Goal: Transaction & Acquisition: Purchase product/service

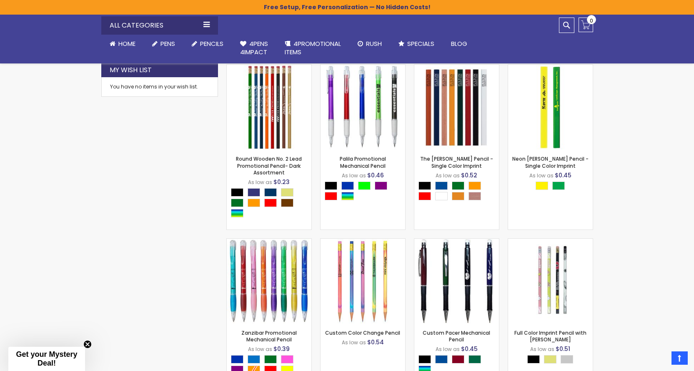
scroll to position [598, 0]
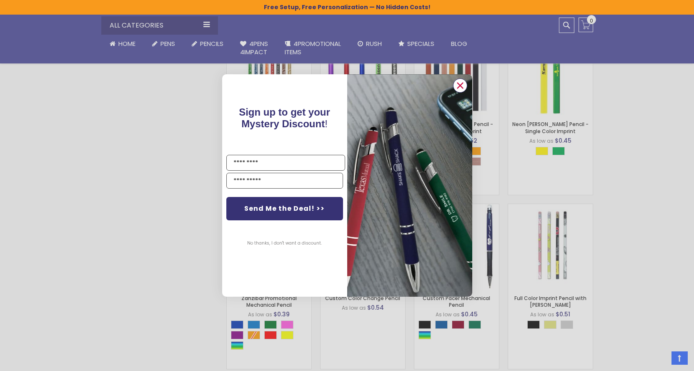
click at [463, 84] on circle "Close dialog" at bounding box center [460, 85] width 13 height 13
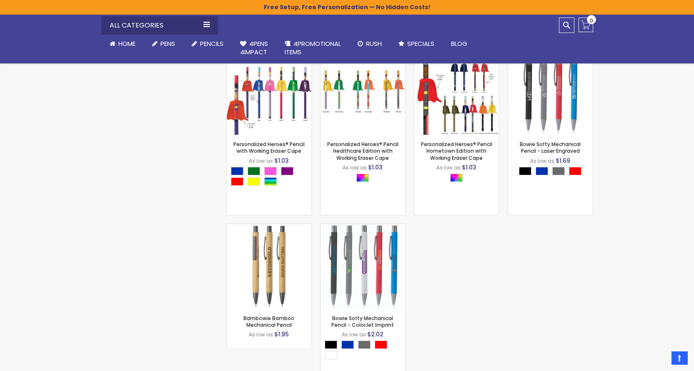
scroll to position [1099, 0]
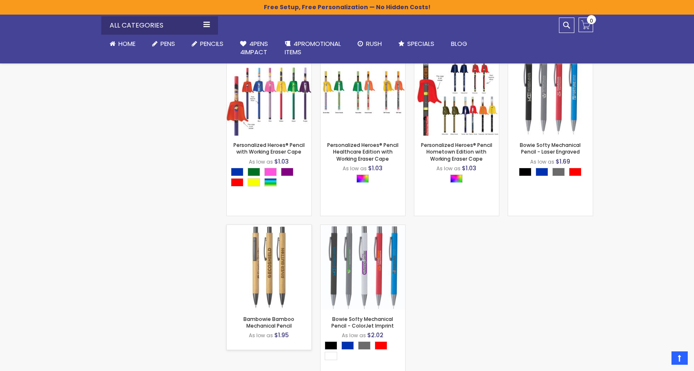
click at [272, 280] on img at bounding box center [269, 267] width 85 height 85
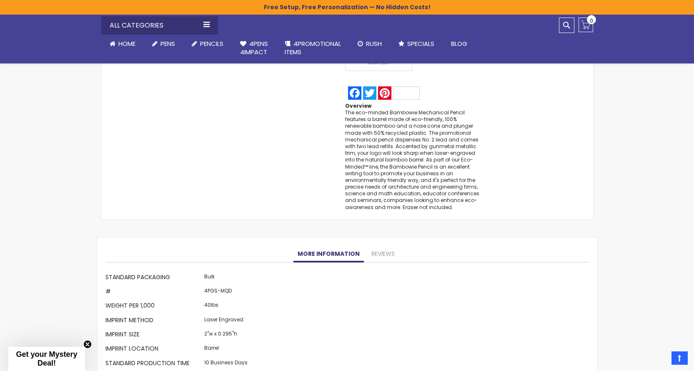
scroll to position [584, 0]
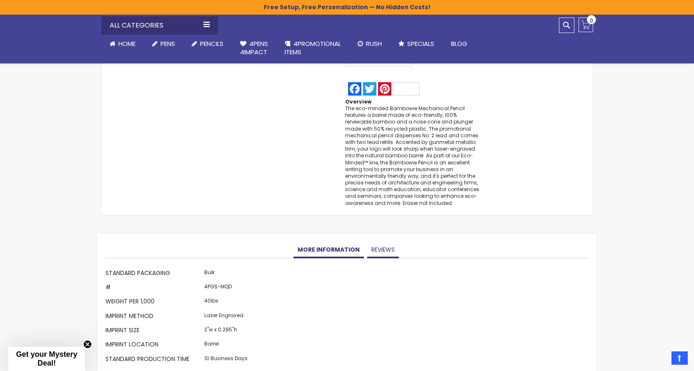
click at [384, 251] on link "Reviews" at bounding box center [383, 249] width 32 height 17
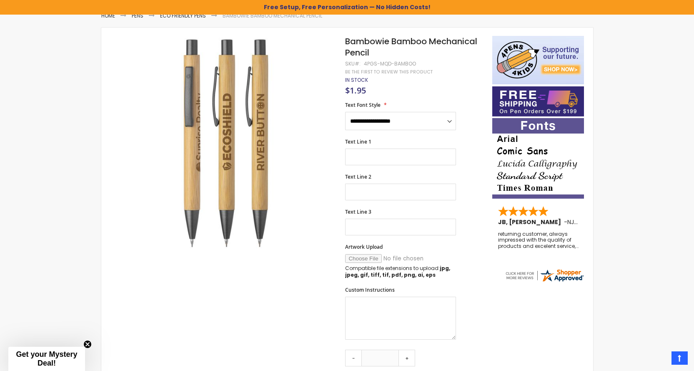
scroll to position [0, 0]
